Goal: Task Accomplishment & Management: Manage account settings

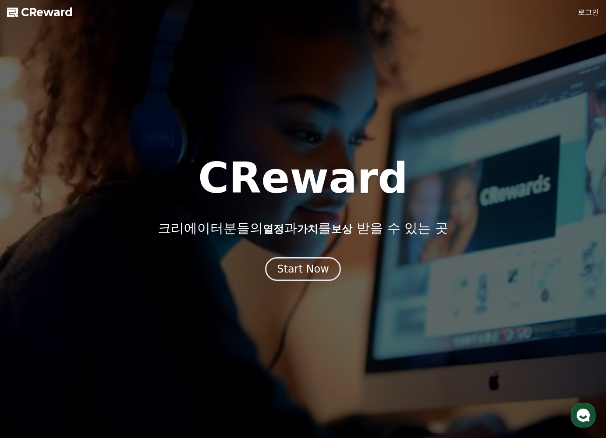
click at [579, 15] on link "로그인" at bounding box center [588, 12] width 21 height 11
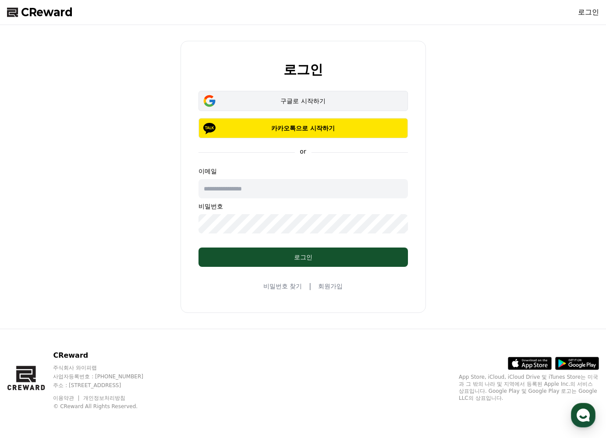
click at [293, 102] on div "구글로 시작하기" at bounding box center [303, 100] width 184 height 9
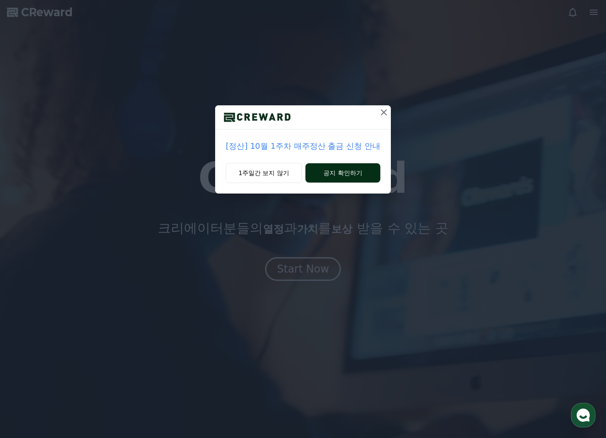
click at [338, 178] on button "공지 확인하기" at bounding box center [343, 172] width 75 height 19
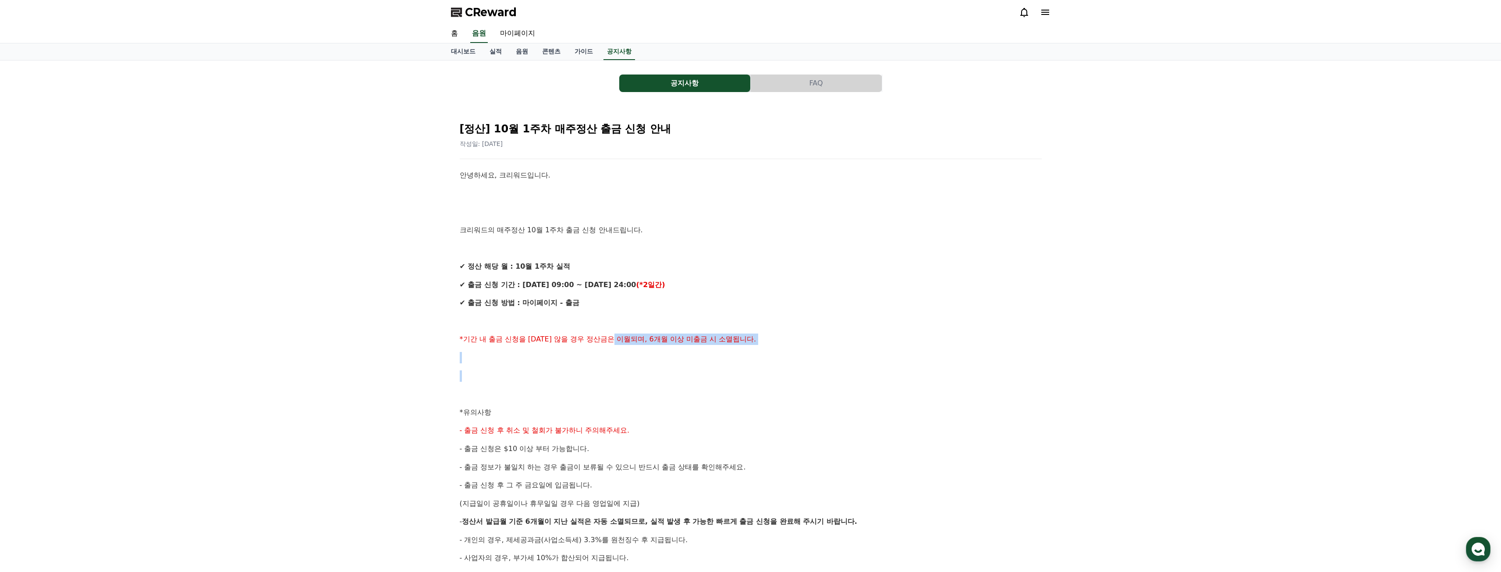
drag, startPoint x: 632, startPoint y: 335, endPoint x: 692, endPoint y: 374, distance: 71.9
click at [606, 374] on div "안녕하세요, 크리워드입니다. 크리워드의 매주정산 10월 1주차 출금 신청 안내드립니다. ✔ 정산 해당 월 : 10월 1주차 실적 ✔ 출금 신청…" at bounding box center [751, 422] width 582 height 504
click at [600, 409] on p "*유의사항" at bounding box center [751, 412] width 582 height 11
click at [462, 50] on link "대시보드" at bounding box center [463, 51] width 39 height 17
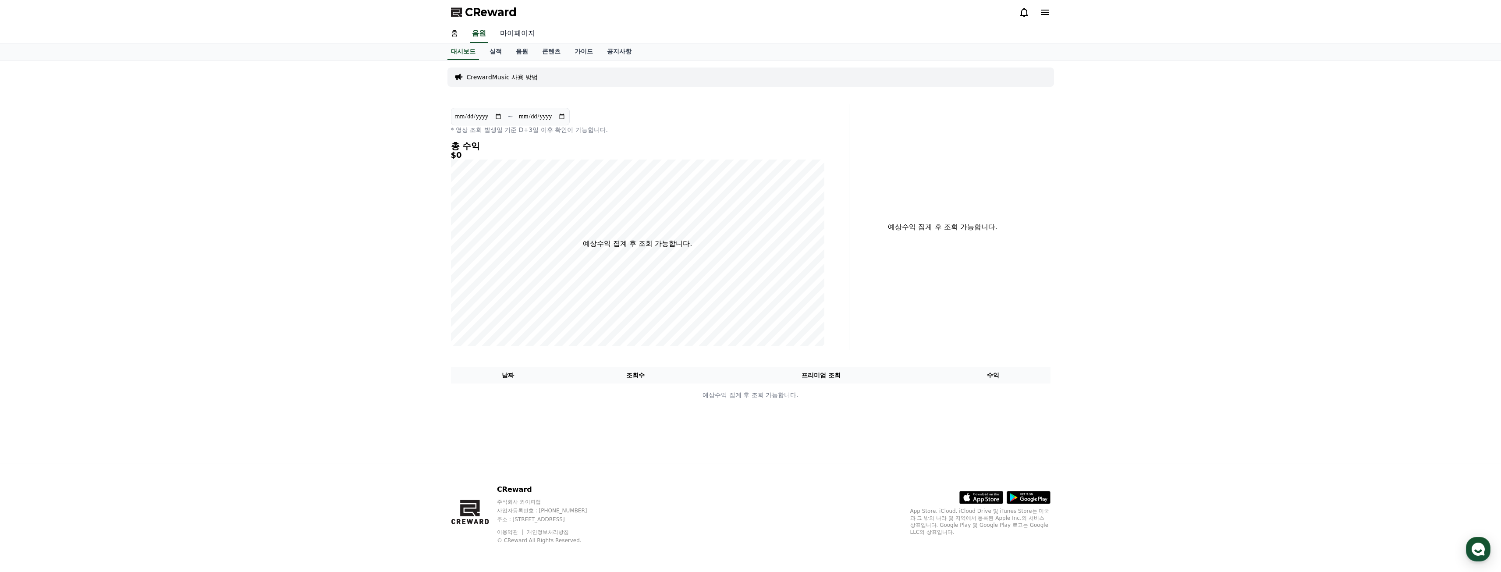
click at [509, 33] on link "마이페이지" at bounding box center [517, 34] width 49 height 18
select select "**********"
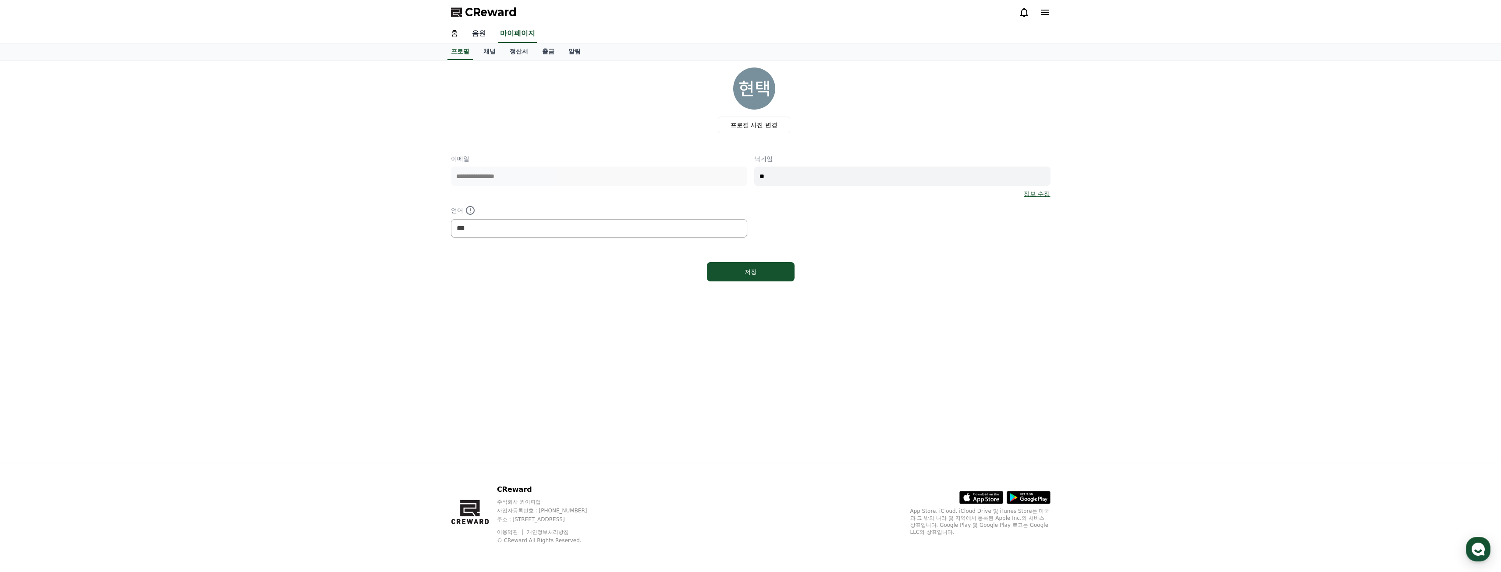
click at [471, 30] on link "음원" at bounding box center [479, 34] width 28 height 18
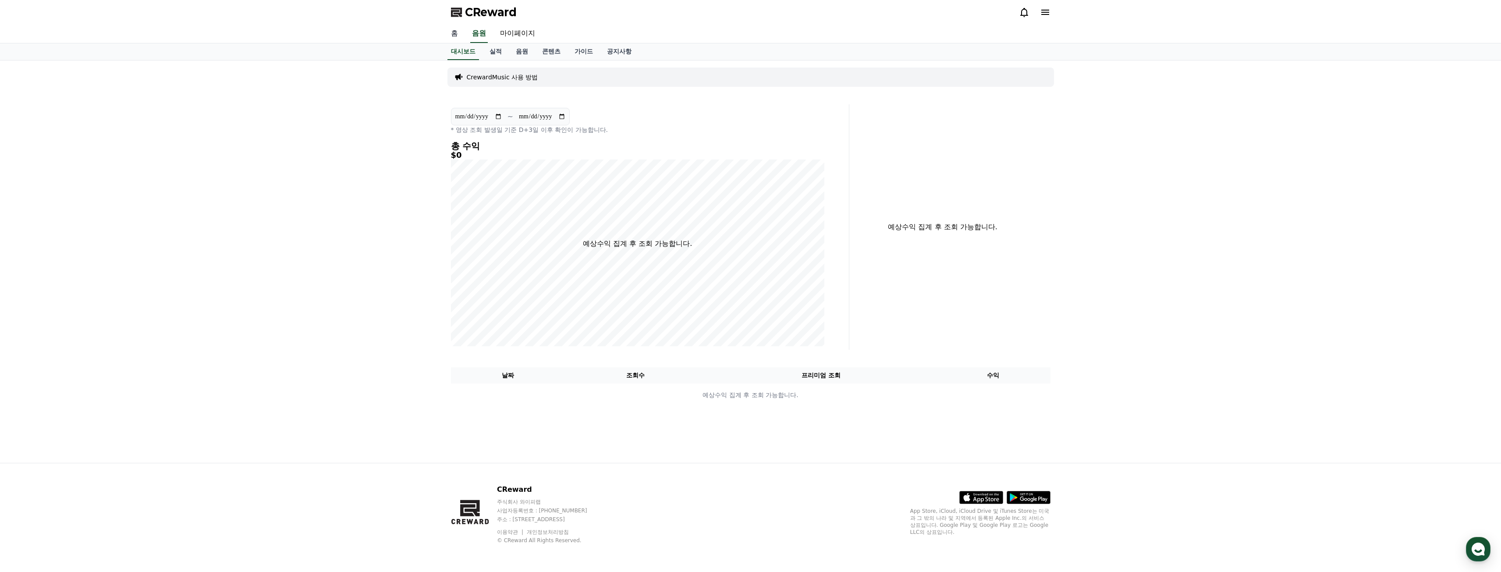
click at [454, 36] on link "홈" at bounding box center [454, 34] width 21 height 18
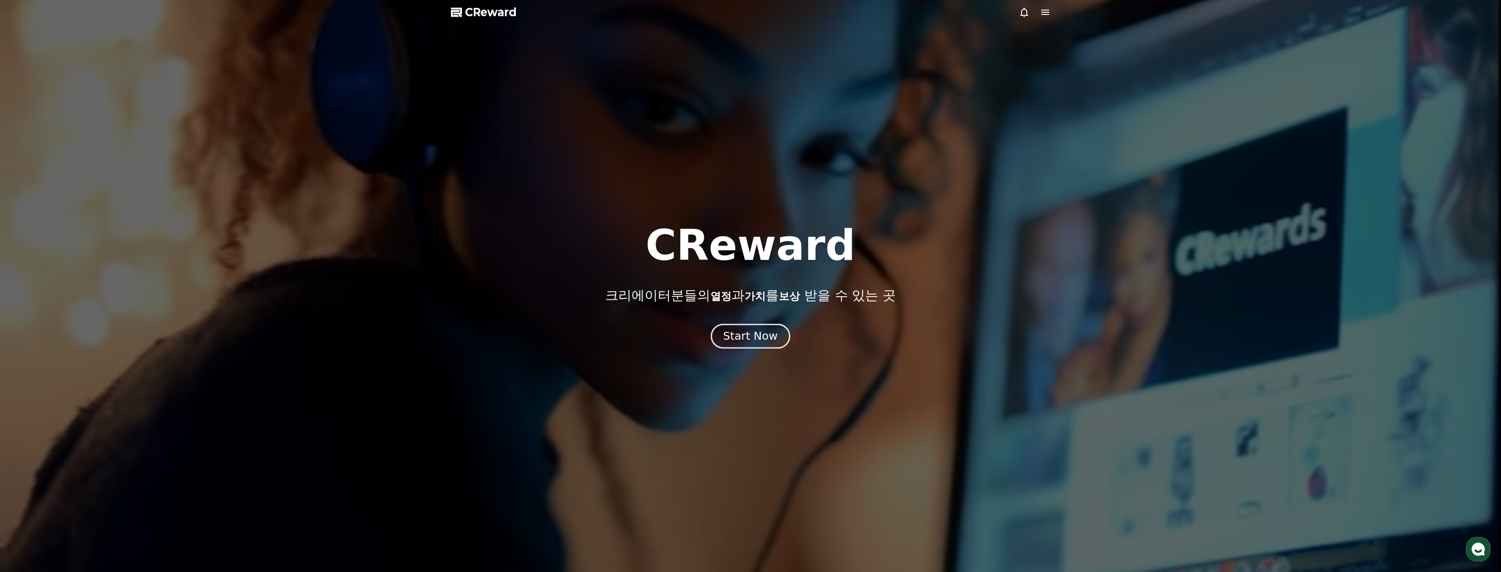
click at [606, 338] on div "Start Now" at bounding box center [750, 336] width 54 height 15
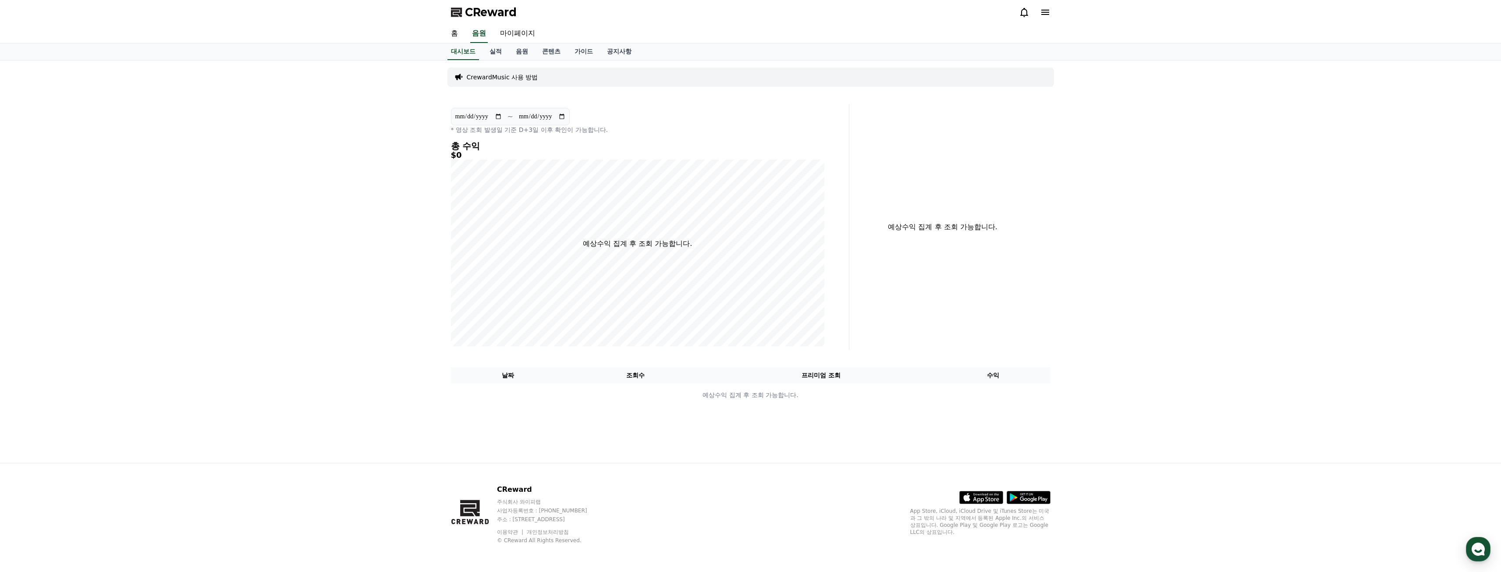
click at [511, 75] on p "CrewardMusic 사용 방법" at bounding box center [502, 77] width 71 height 9
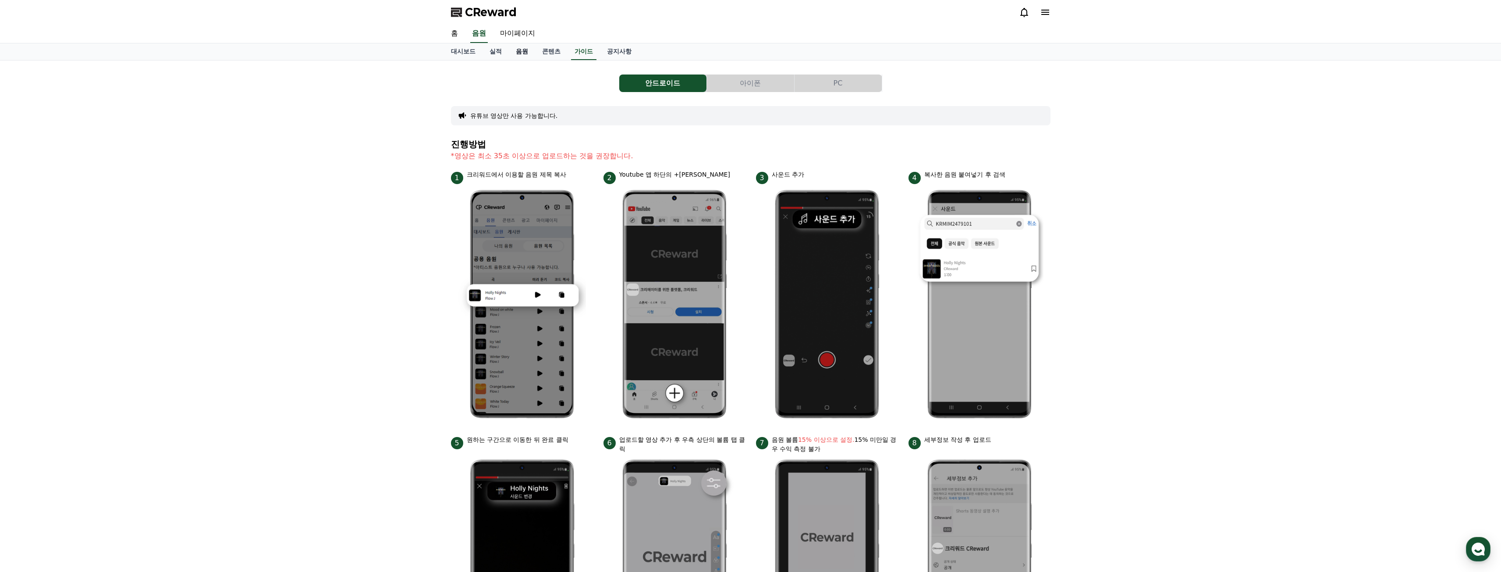
click at [523, 56] on link "음원" at bounding box center [522, 51] width 26 height 17
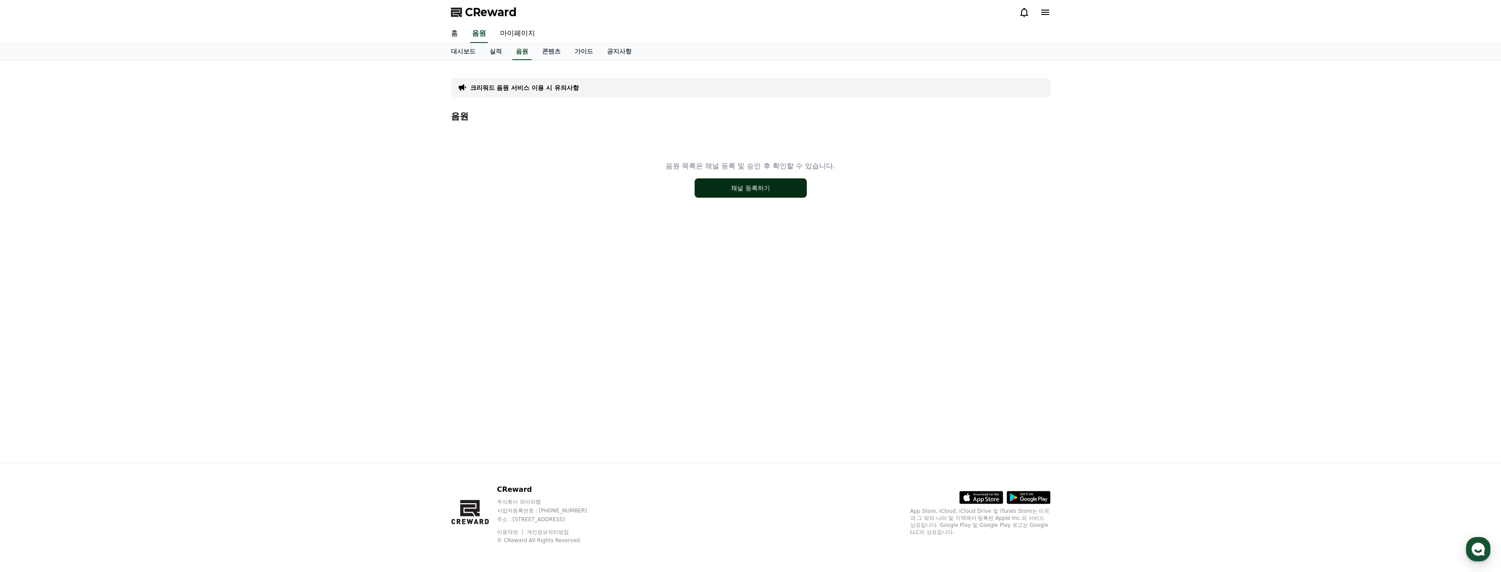
click at [606, 195] on button "채널 등록하기" at bounding box center [751, 187] width 112 height 19
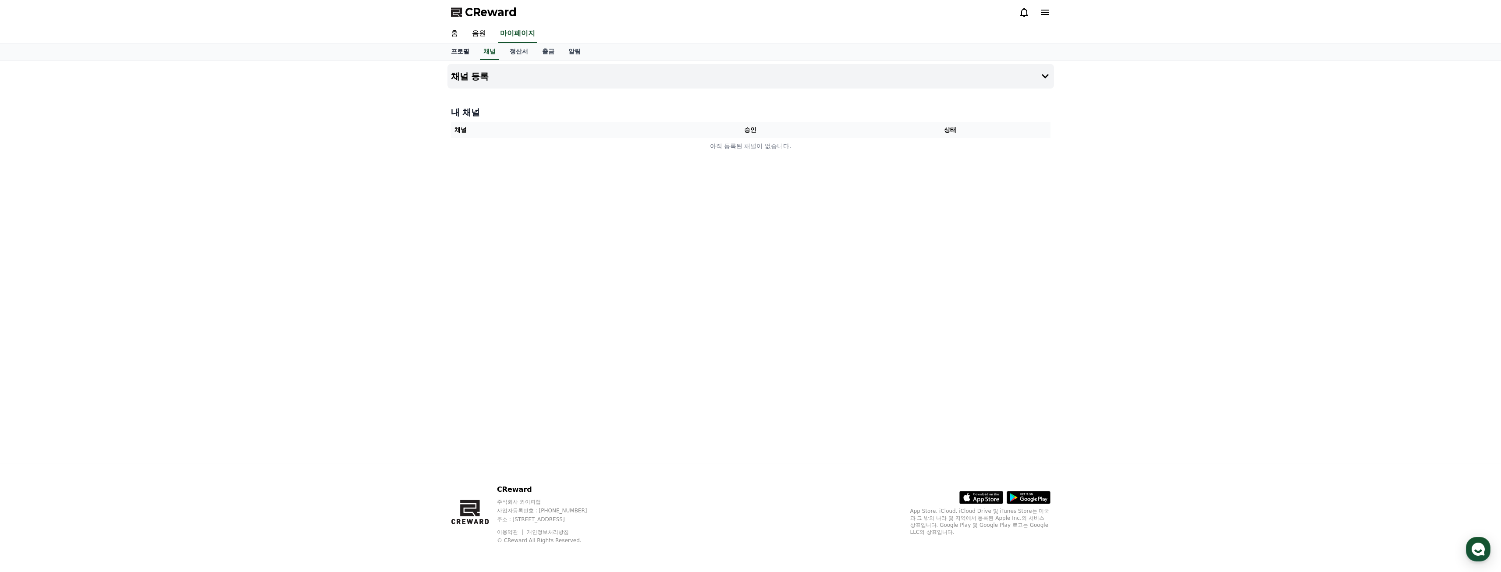
click at [459, 51] on link "프로필" at bounding box center [460, 51] width 32 height 17
select select "**********"
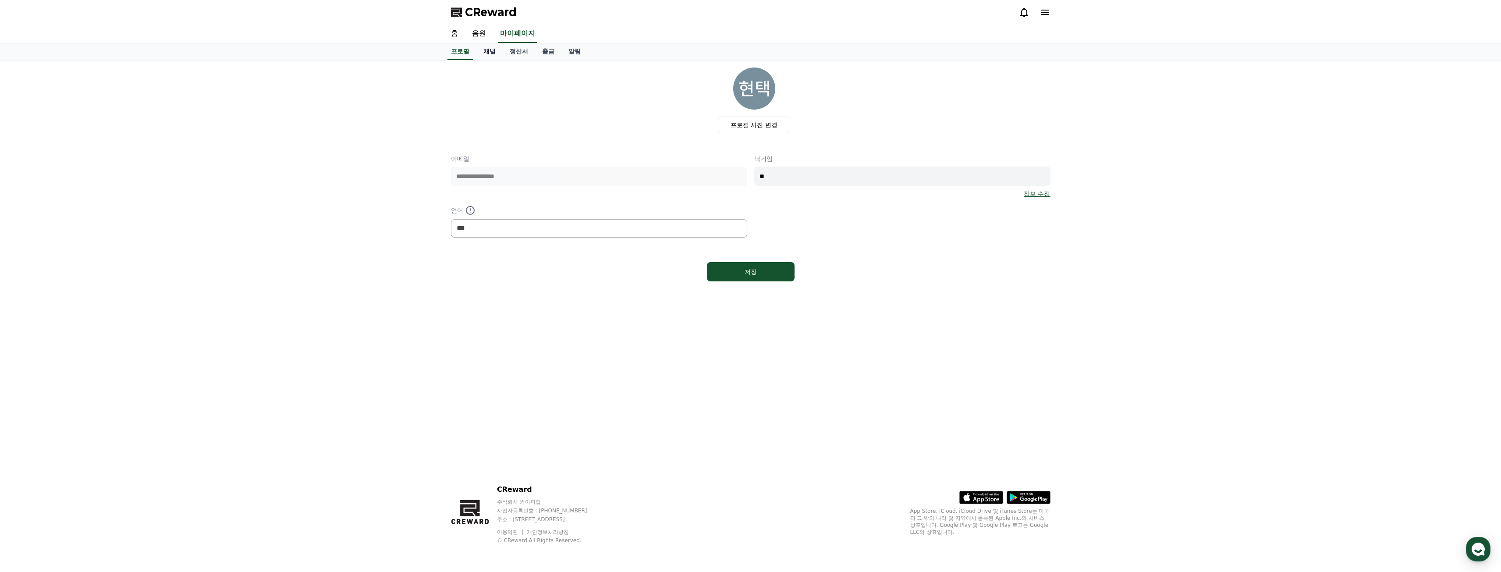
click at [493, 56] on link "채널" at bounding box center [490, 51] width 26 height 17
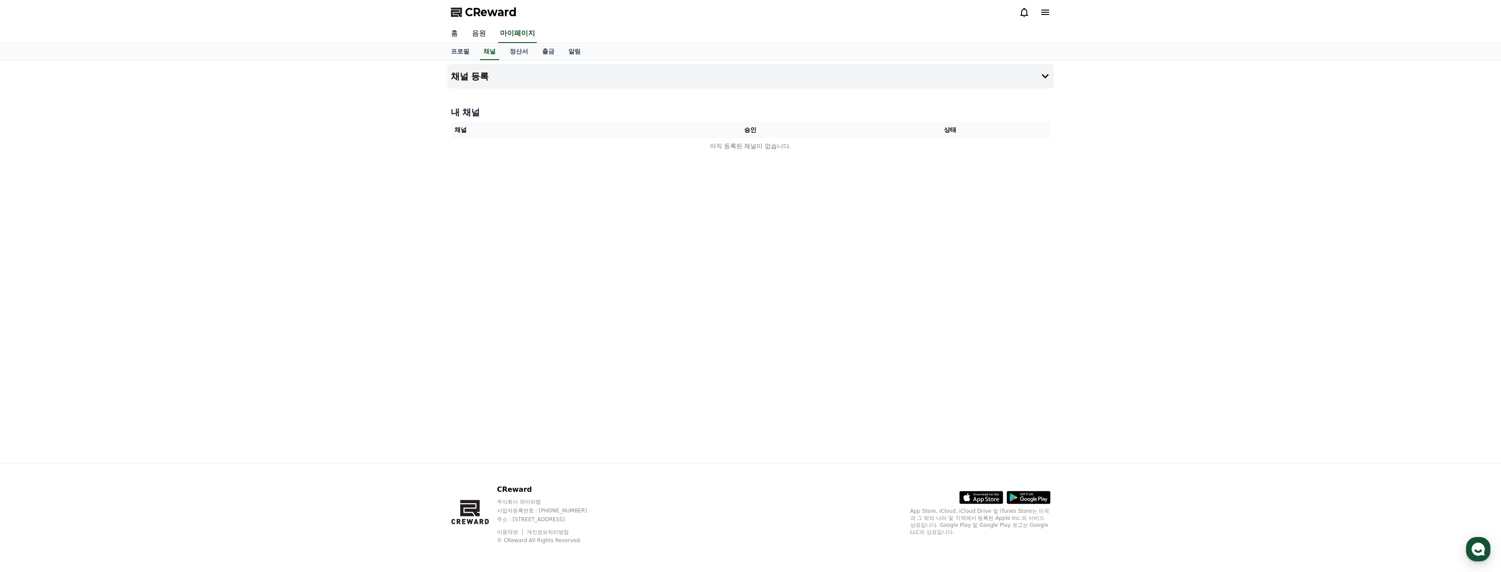
click at [841, 126] on th "승인" at bounding box center [751, 130] width 200 height 16
click at [1048, 80] on icon at bounding box center [1045, 76] width 11 height 11
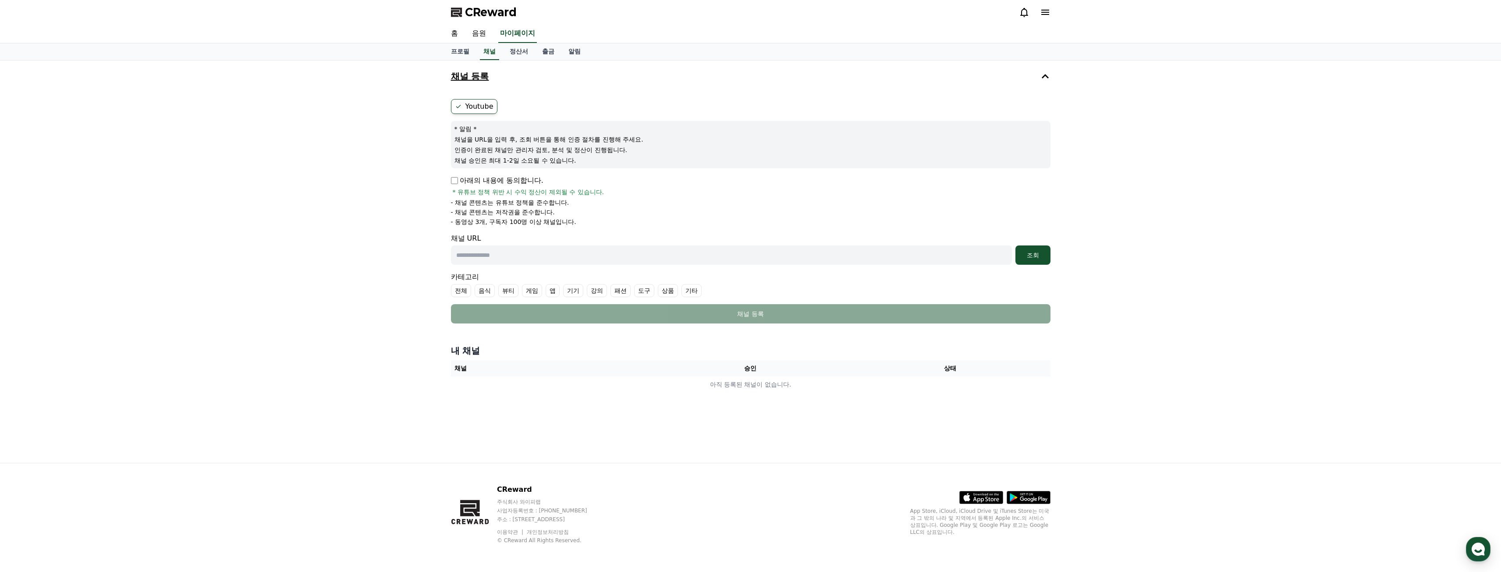
drag, startPoint x: 465, startPoint y: 16, endPoint x: 495, endPoint y: 19, distance: 29.9
click at [465, 16] on span "CReward" at bounding box center [491, 12] width 52 height 14
